Goal: Find specific page/section: Find specific page/section

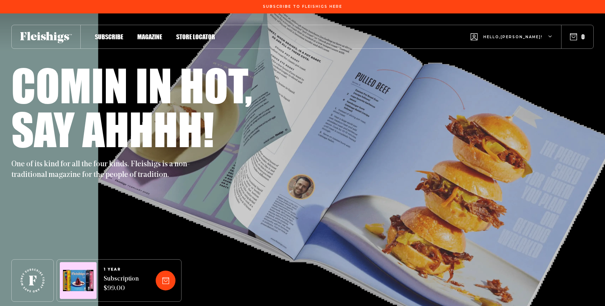
click at [600, 110] on div "Comin in hot, Say ahhhh! One of its kind for all the four kinds. Fleishigs is a…" at bounding box center [302, 159] width 605 height 293
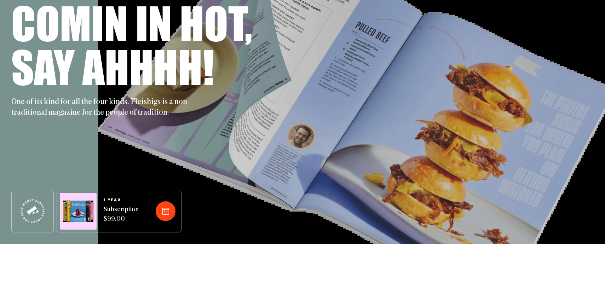
scroll to position [85, 0]
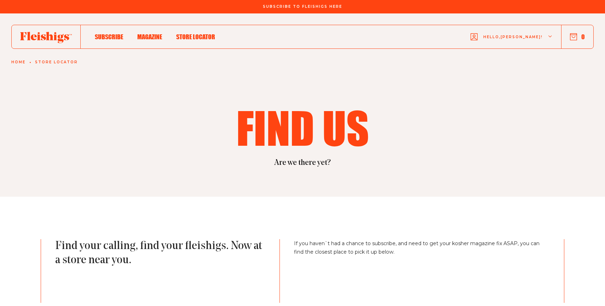
click at [439, 126] on h1 "Find us" at bounding box center [303, 127] width 306 height 44
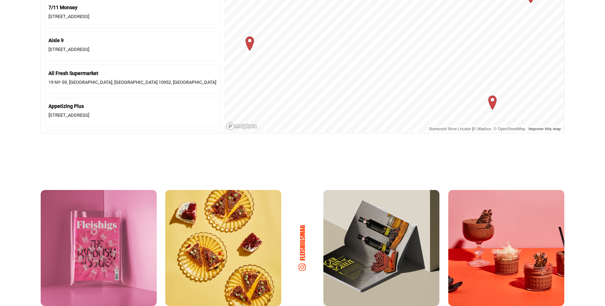
scroll to position [396, 0]
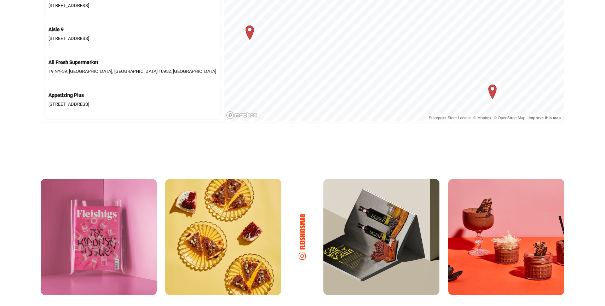
click at [130, 234] on img at bounding box center [99, 237] width 116 height 116
